Goal: Obtain resource: Obtain resource

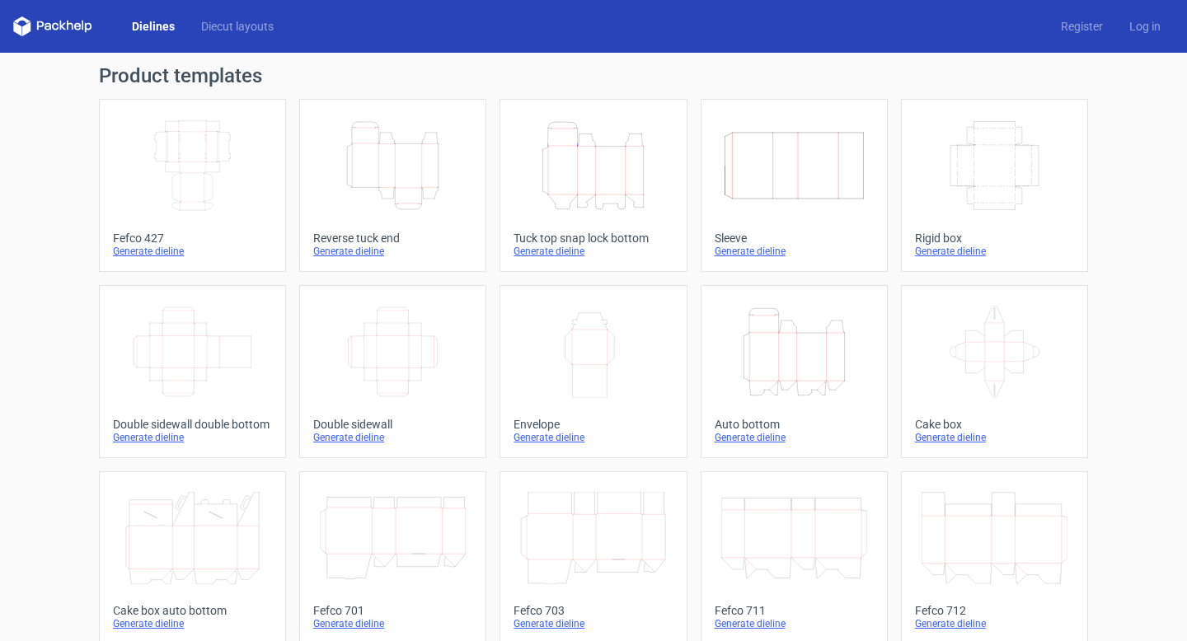
click at [208, 195] on icon "Width Depth Height" at bounding box center [193, 166] width 146 height 92
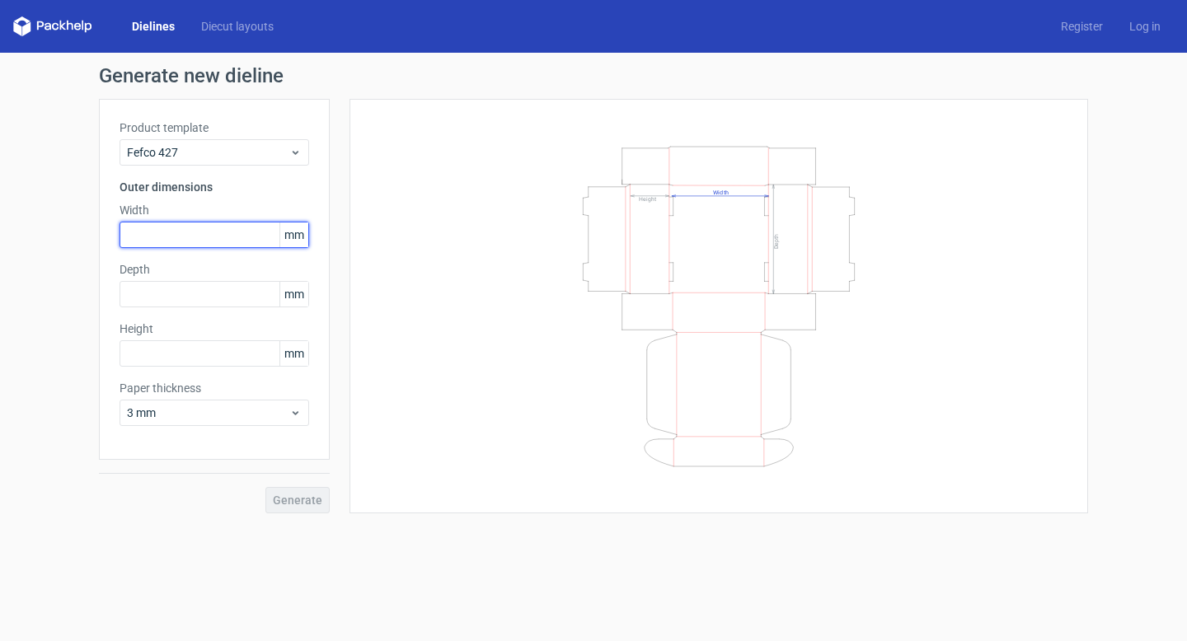
click at [193, 237] on input "text" at bounding box center [215, 235] width 190 height 26
type input "160"
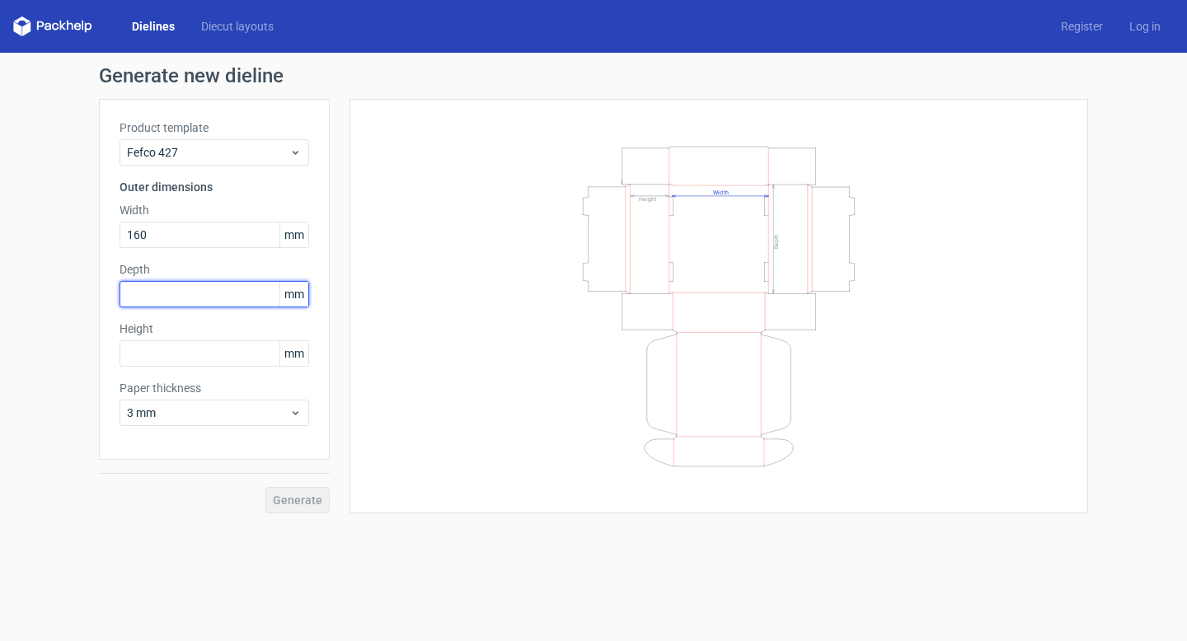
click at [185, 297] on input "text" at bounding box center [215, 294] width 190 height 26
type input "234"
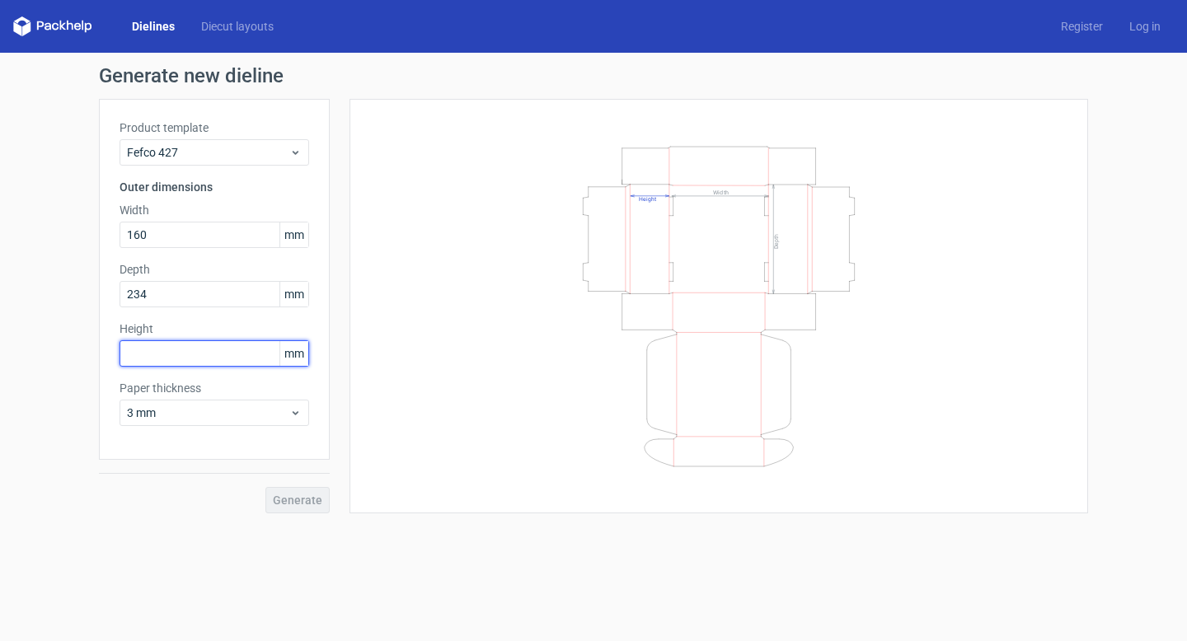
click at [185, 354] on input "text" at bounding box center [215, 353] width 190 height 26
type input "28"
click at [0, 463] on div "Generate new dieline Product template Fefco 427 Outer dimensions Width 160 mm D…" at bounding box center [593, 290] width 1187 height 474
click at [304, 505] on span "Generate" at bounding box center [297, 501] width 49 height 12
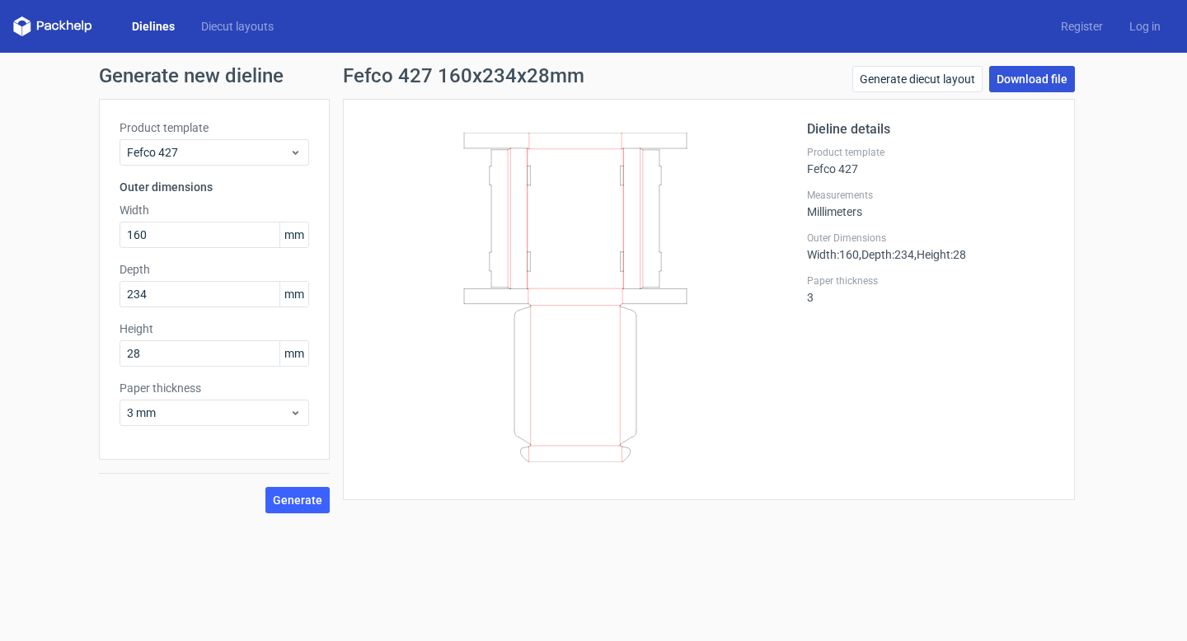
click at [1026, 73] on link "Download file" at bounding box center [1032, 79] width 86 height 26
